Goal: Task Accomplishment & Management: Complete application form

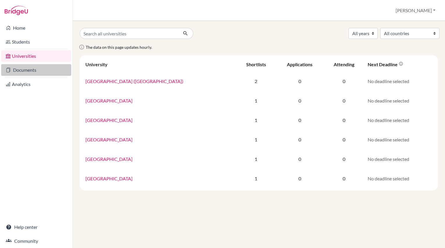
click at [32, 69] on link "Documents" at bounding box center [36, 70] width 70 height 12
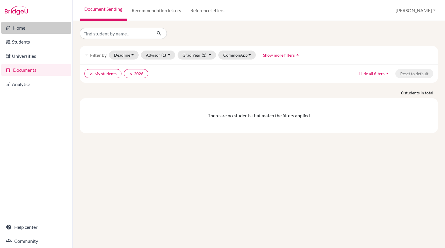
click at [26, 30] on link "Home" at bounding box center [36, 28] width 70 height 12
click at [28, 30] on link "Home" at bounding box center [36, 28] width 70 height 12
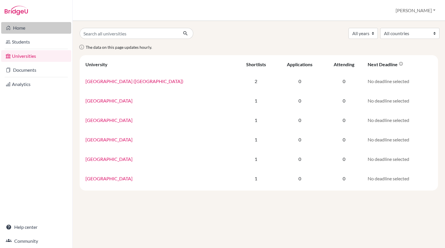
click at [12, 33] on link "Home" at bounding box center [36, 28] width 70 height 12
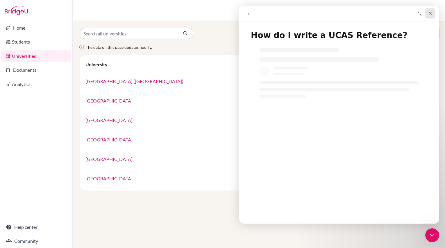
click at [430, 14] on icon "Close" at bounding box center [430, 13] width 5 height 5
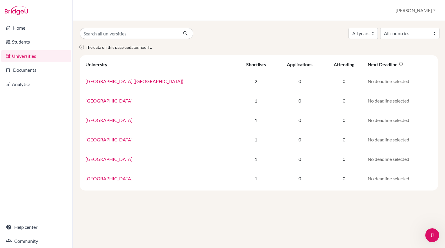
click at [325, 35] on div "All years 2027 2026 2025 All countries Canada United Kingdom" at bounding box center [258, 33] width 367 height 11
click at [34, 43] on link "Students" at bounding box center [36, 42] width 70 height 12
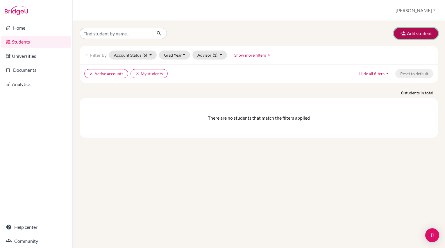
click at [407, 35] on button "Add student" at bounding box center [416, 33] width 44 height 11
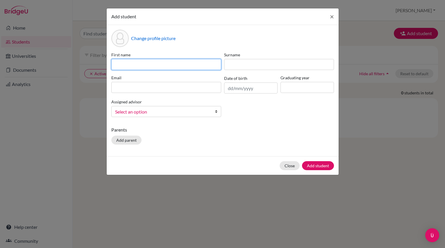
click at [198, 66] on input at bounding box center [166, 64] width 110 height 11
type input "j"
type input "Jinchun"
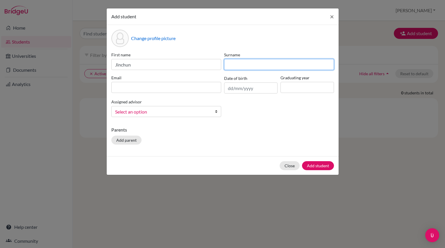
click at [239, 63] on input at bounding box center [279, 64] width 110 height 11
type input "Huang"
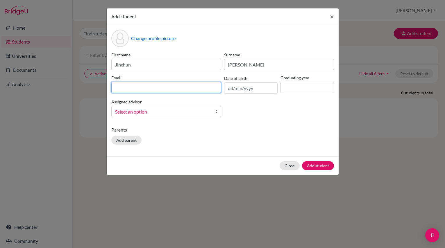
click at [197, 82] on input at bounding box center [166, 87] width 110 height 11
type input "[EMAIL_ADDRESS][DOMAIN_NAME]"
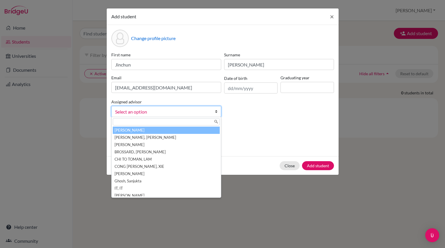
click at [214, 109] on link "Select an option" at bounding box center [166, 111] width 110 height 11
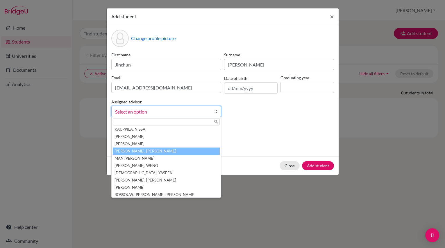
scroll to position [91, 0]
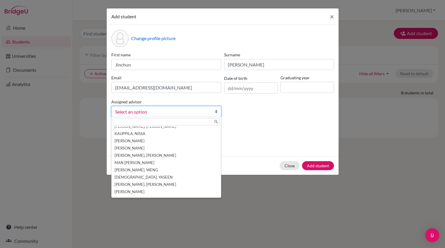
click at [232, 135] on div "Parents Add parent" at bounding box center [222, 136] width 223 height 21
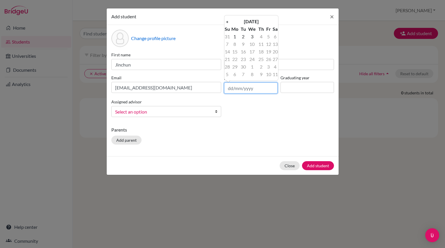
click at [236, 88] on input "text" at bounding box center [250, 88] width 53 height 11
click at [236, 20] on th "September 2025" at bounding box center [251, 22] width 42 height 8
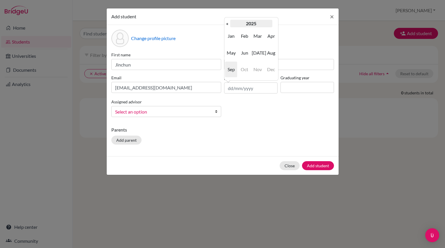
click at [232, 24] on th "2025" at bounding box center [251, 24] width 42 height 8
click at [229, 24] on th "«" at bounding box center [227, 24] width 6 height 8
click at [267, 54] on span "2006" at bounding box center [271, 53] width 12 height 16
click at [249, 65] on span "Oct" at bounding box center [244, 70] width 12 height 16
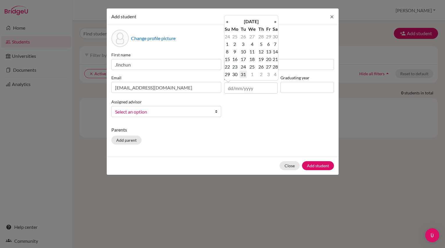
click at [244, 72] on td "31" at bounding box center [242, 75] width 7 height 8
type input "31/10/2006"
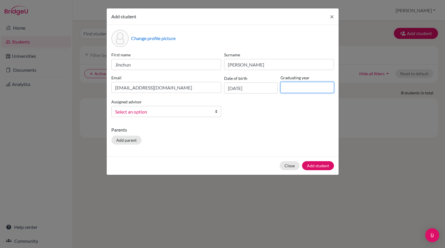
click at [290, 90] on input at bounding box center [306, 87] width 53 height 11
type input "2026"
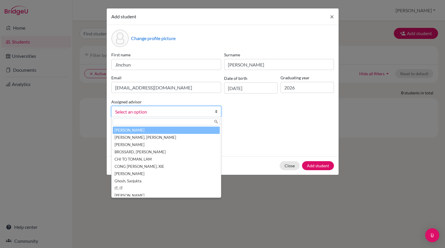
click at [210, 113] on link "Select an option" at bounding box center [166, 111] width 110 height 11
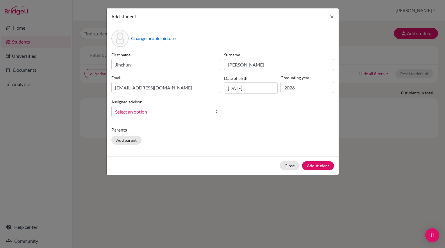
click at [206, 114] on span "Select an option" at bounding box center [162, 112] width 95 height 8
click at [213, 112] on link "Select an option" at bounding box center [166, 111] width 110 height 11
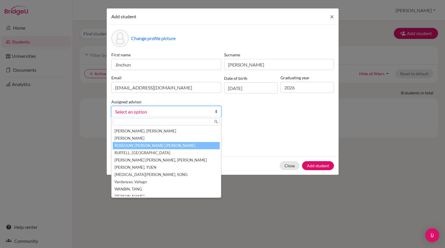
scroll to position [133, 0]
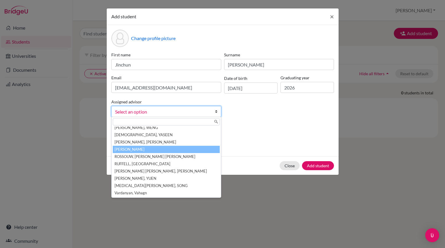
click at [193, 152] on li "Qian, Ming" at bounding box center [166, 149] width 107 height 7
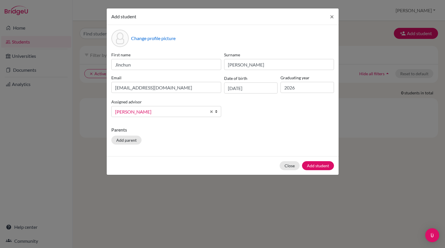
click at [196, 140] on div "Parents Add parent" at bounding box center [222, 136] width 223 height 21
click at [133, 141] on button "Add parent" at bounding box center [126, 140] width 30 height 9
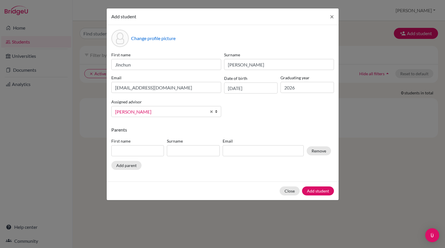
click at [260, 105] on div "First name Jinchun Surname Huang Email hjc@hanacademy.edu.hk Date of birth 31/1…" at bounding box center [223, 87] width 226 height 70
click at [287, 192] on button "Close" at bounding box center [290, 191] width 20 height 9
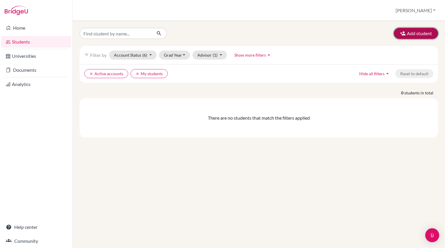
click at [407, 33] on button "Add student" at bounding box center [416, 33] width 44 height 11
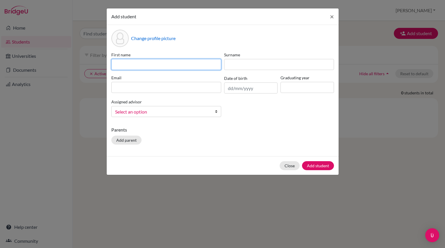
click at [200, 67] on input at bounding box center [166, 64] width 110 height 11
type input "Jinchun"
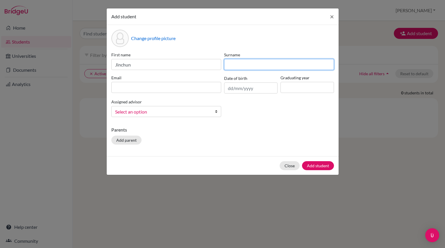
click at [251, 64] on input at bounding box center [279, 64] width 110 height 11
type input "Huang"
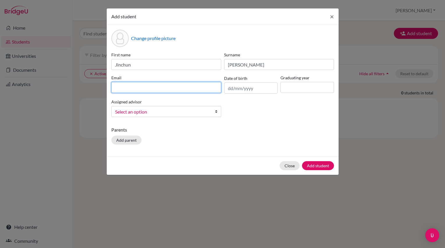
click at [186, 92] on input at bounding box center [166, 87] width 110 height 11
click at [184, 87] on input at bounding box center [166, 87] width 110 height 11
type input "j"
type input "[EMAIL_ADDRESS][DOMAIN_NAME]"
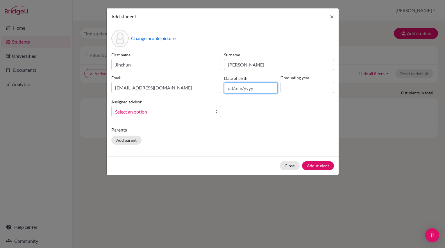
click at [233, 91] on input "text" at bounding box center [250, 88] width 53 height 11
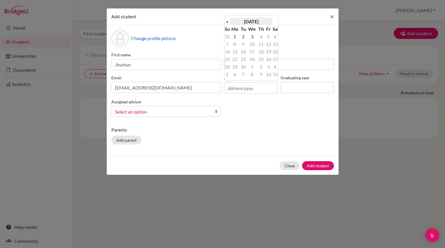
click at [255, 24] on th "September 2025" at bounding box center [251, 22] width 42 height 8
click at [230, 24] on th "2025" at bounding box center [251, 24] width 42 height 8
click at [228, 24] on th "«" at bounding box center [227, 24] width 6 height 8
click at [267, 48] on span "2006" at bounding box center [271, 53] width 12 height 16
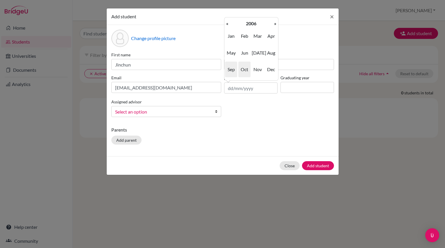
click at [250, 70] on span "Oct" at bounding box center [244, 70] width 12 height 16
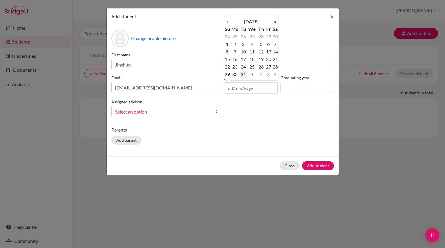
click at [245, 74] on td "31" at bounding box center [242, 75] width 7 height 8
type input "31/10/2006"
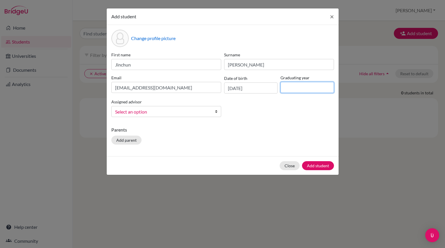
click at [283, 87] on input at bounding box center [306, 87] width 53 height 11
type input "2026"
click at [318, 165] on button "Add student" at bounding box center [318, 165] width 32 height 9
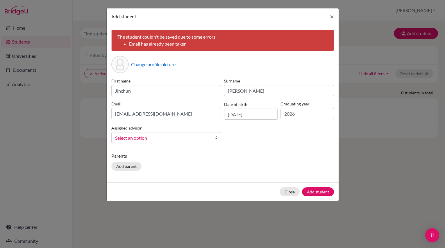
click at [167, 64] on input "file" at bounding box center [175, 65] width 89 height 9
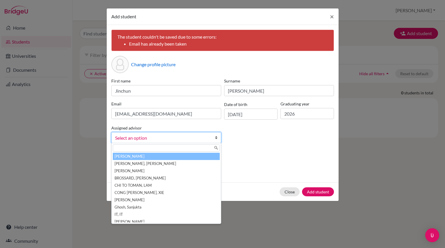
click at [204, 138] on span "Select an option" at bounding box center [162, 138] width 95 height 8
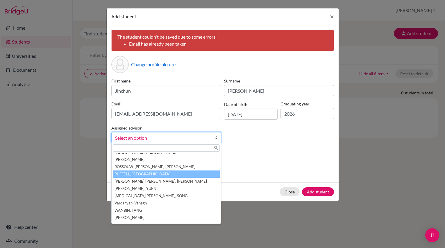
scroll to position [147, 0]
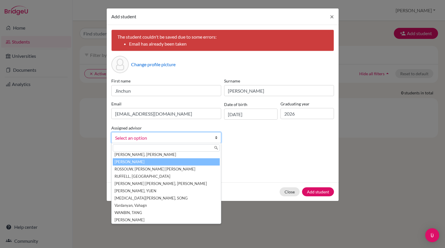
click at [173, 163] on li "Qian, Ming" at bounding box center [166, 161] width 107 height 7
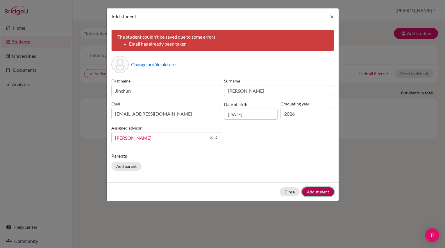
click at [321, 194] on button "Add student" at bounding box center [318, 191] width 32 height 9
click at [330, 16] on span "×" at bounding box center [332, 16] width 4 height 8
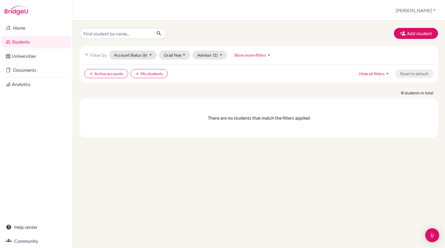
click at [298, 90] on p "0 students in total" at bounding box center [258, 93] width 367 height 6
click at [27, 28] on link "Home" at bounding box center [36, 28] width 70 height 12
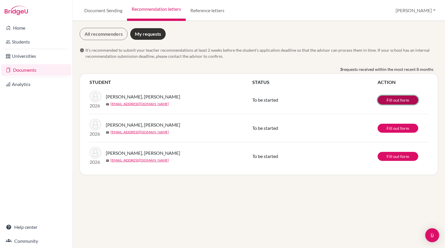
click at [396, 101] on link "Fill out form" at bounding box center [397, 100] width 41 height 9
